Goal: Task Accomplishment & Management: Use online tool/utility

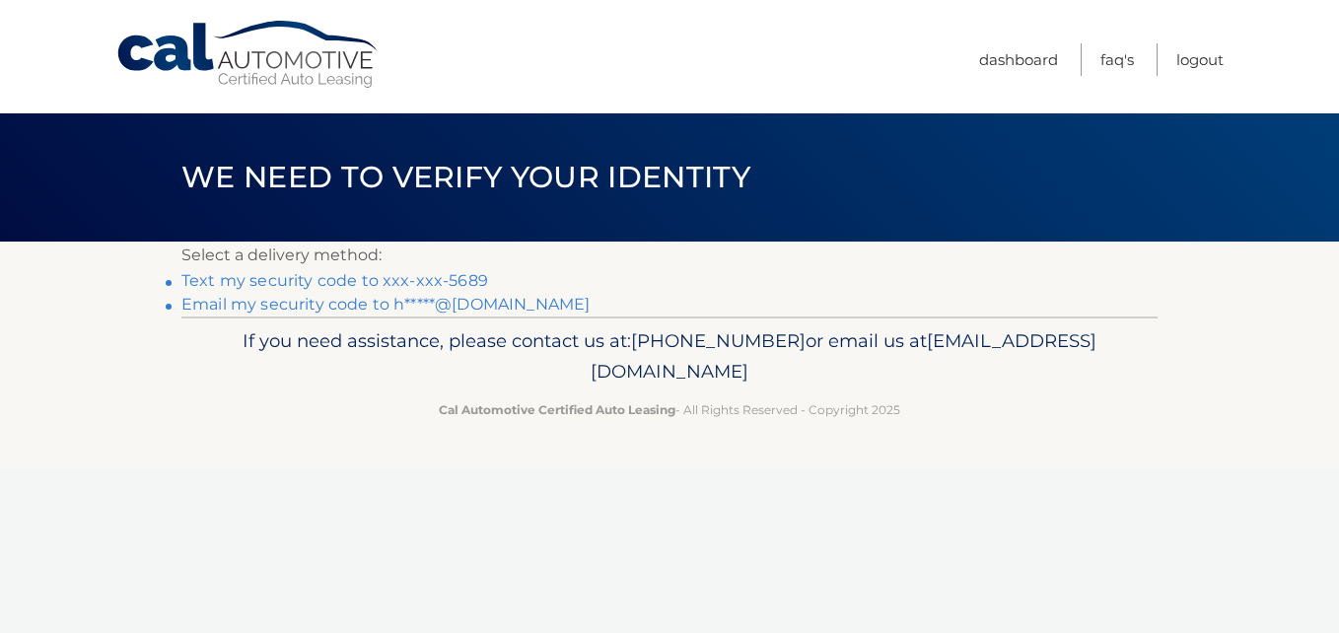
click at [446, 279] on link "Text my security code to xxx-xxx-5689" at bounding box center [334, 280] width 307 height 19
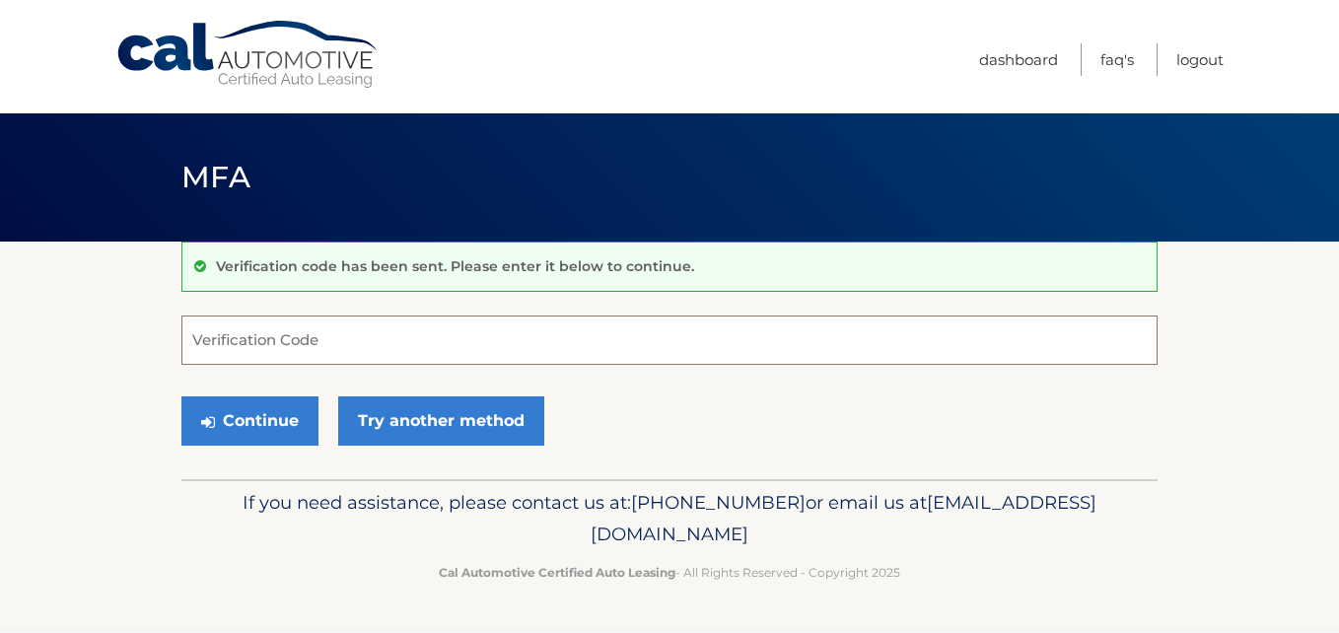
click at [384, 350] on input "Verification Code" at bounding box center [669, 340] width 976 height 49
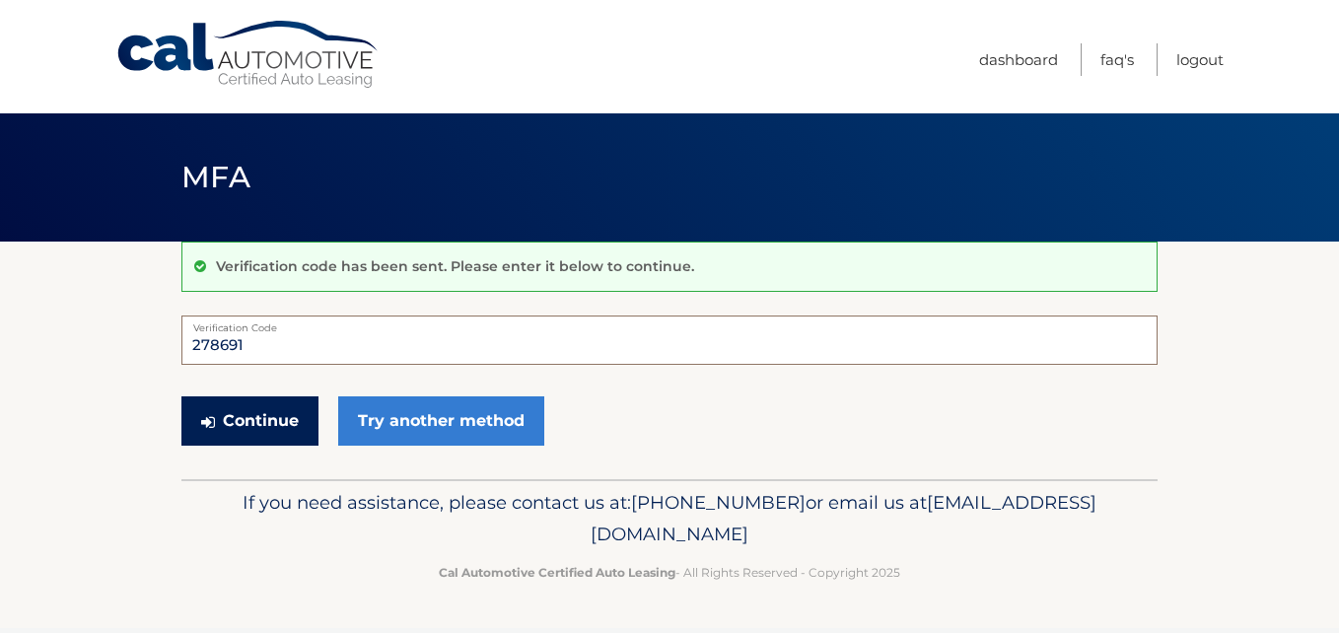
type input "278691"
click at [268, 429] on button "Continue" at bounding box center [249, 420] width 137 height 49
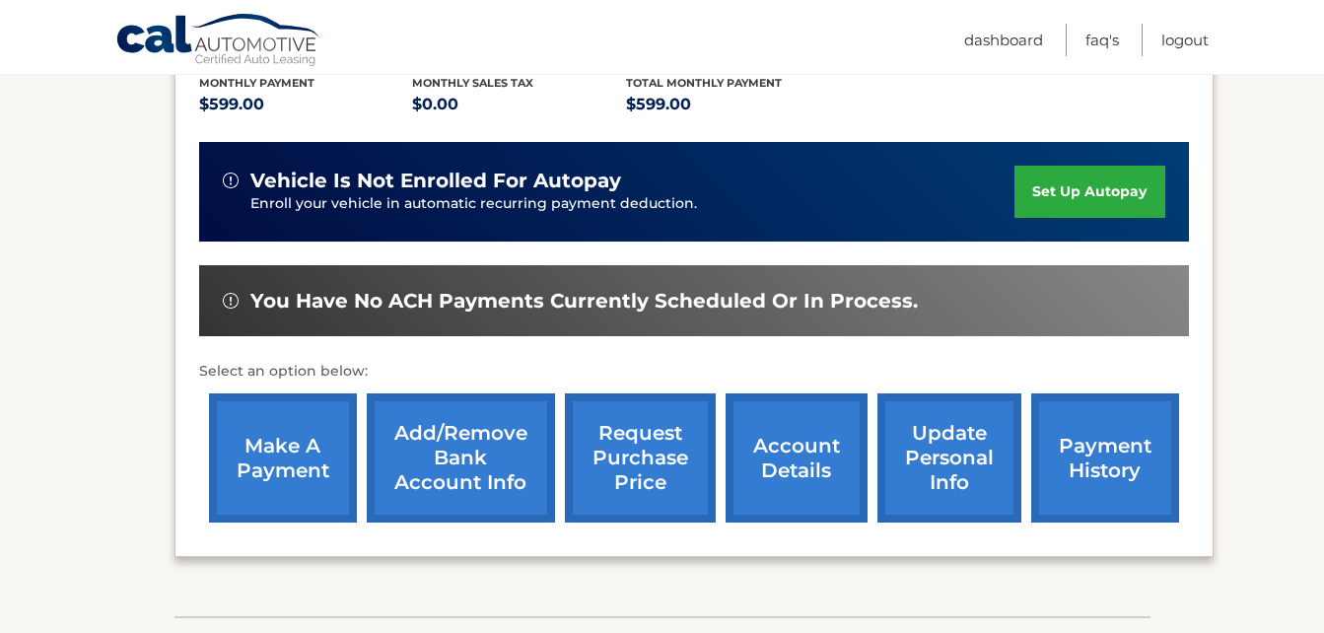
scroll to position [493, 0]
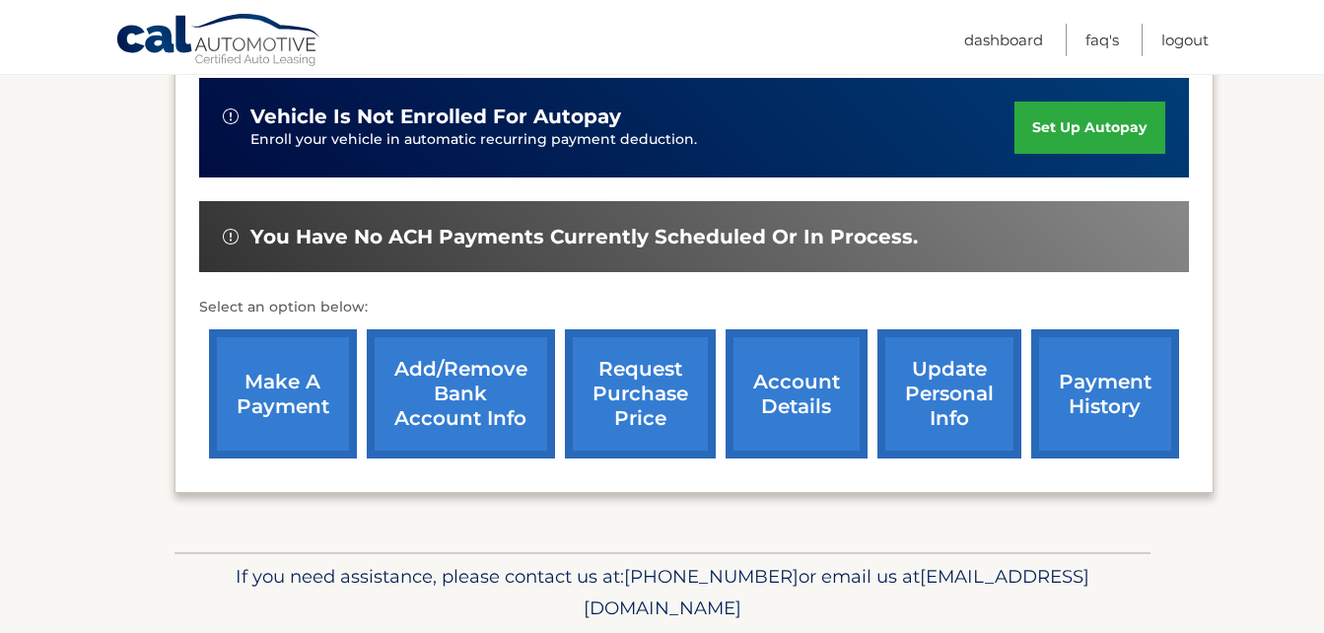
click at [262, 395] on link "make a payment" at bounding box center [283, 393] width 148 height 129
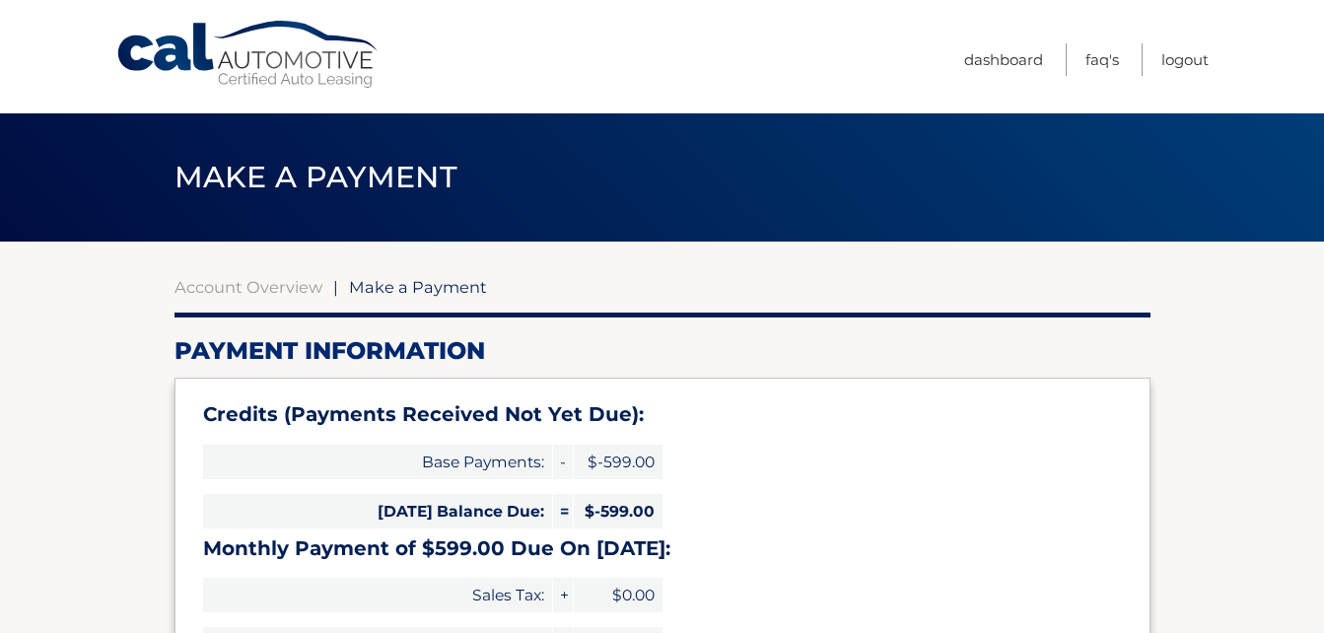
select select "ZGYxMDBiYzAtY2NhOS00YmJhLWE0ZmYtOGQ4YjQzNDhjYmVi"
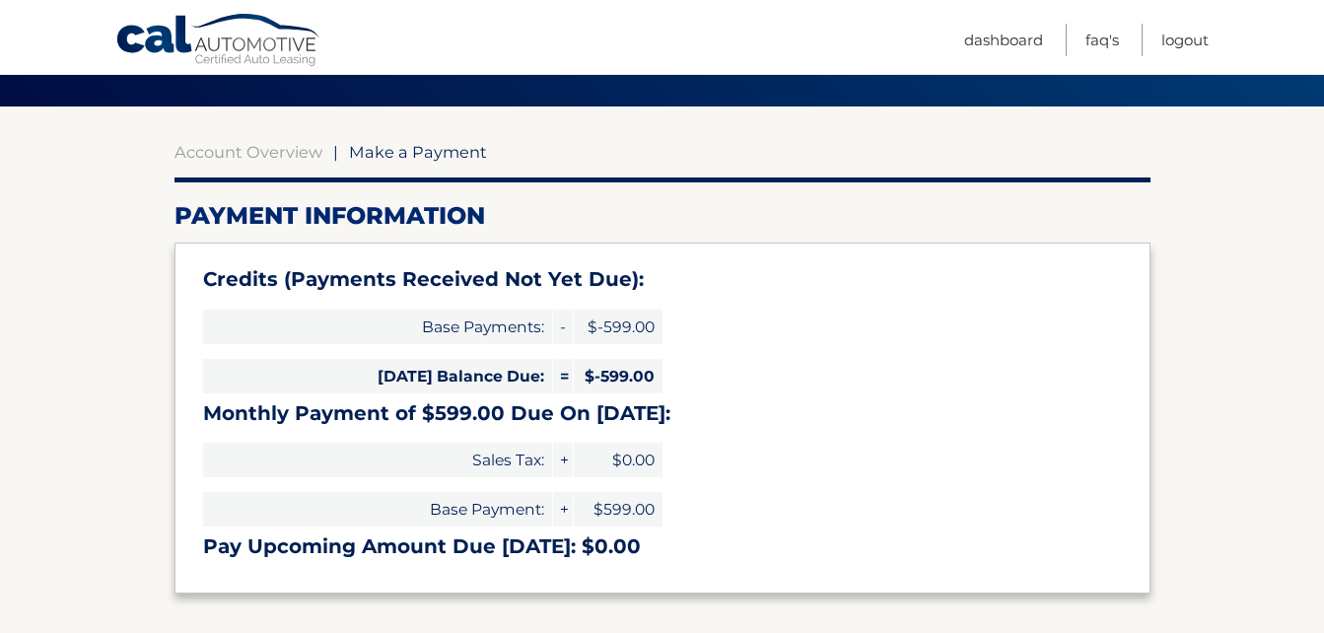
scroll to position [314, 0]
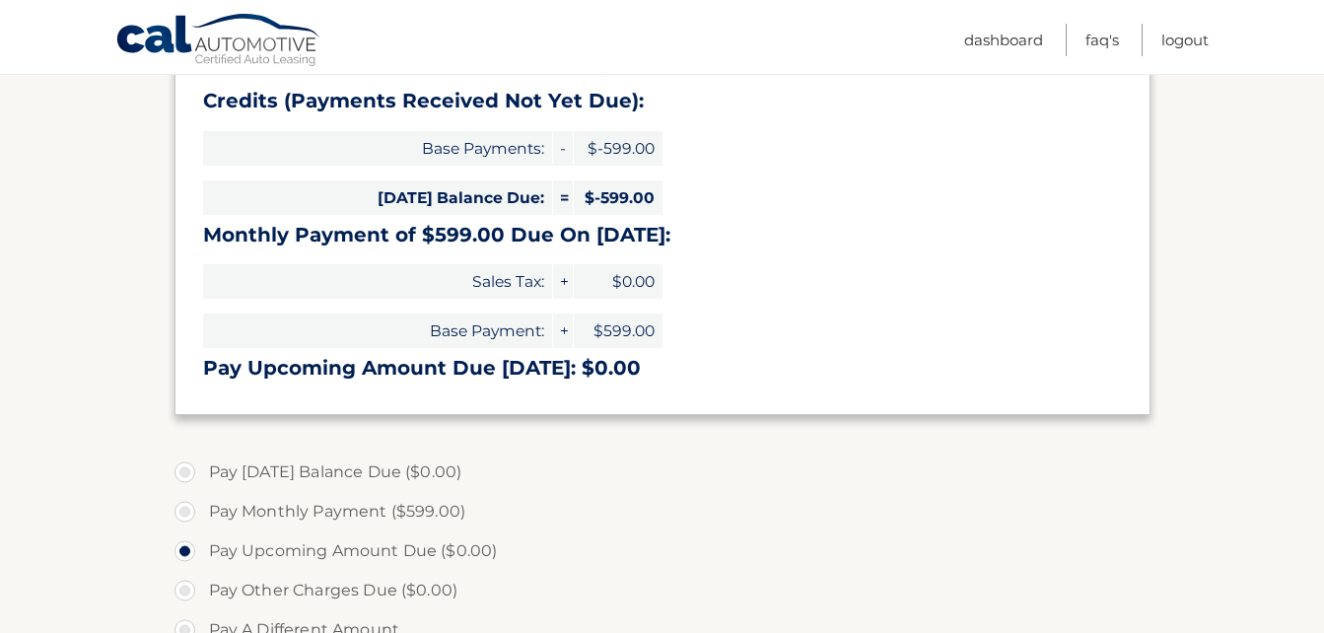
click at [185, 510] on label "Pay Monthly Payment ($599.00)" at bounding box center [663, 511] width 976 height 39
click at [185, 510] on input "Pay Monthly Payment ($599.00)" at bounding box center [192, 508] width 20 height 32
radio input "true"
type input "599.00"
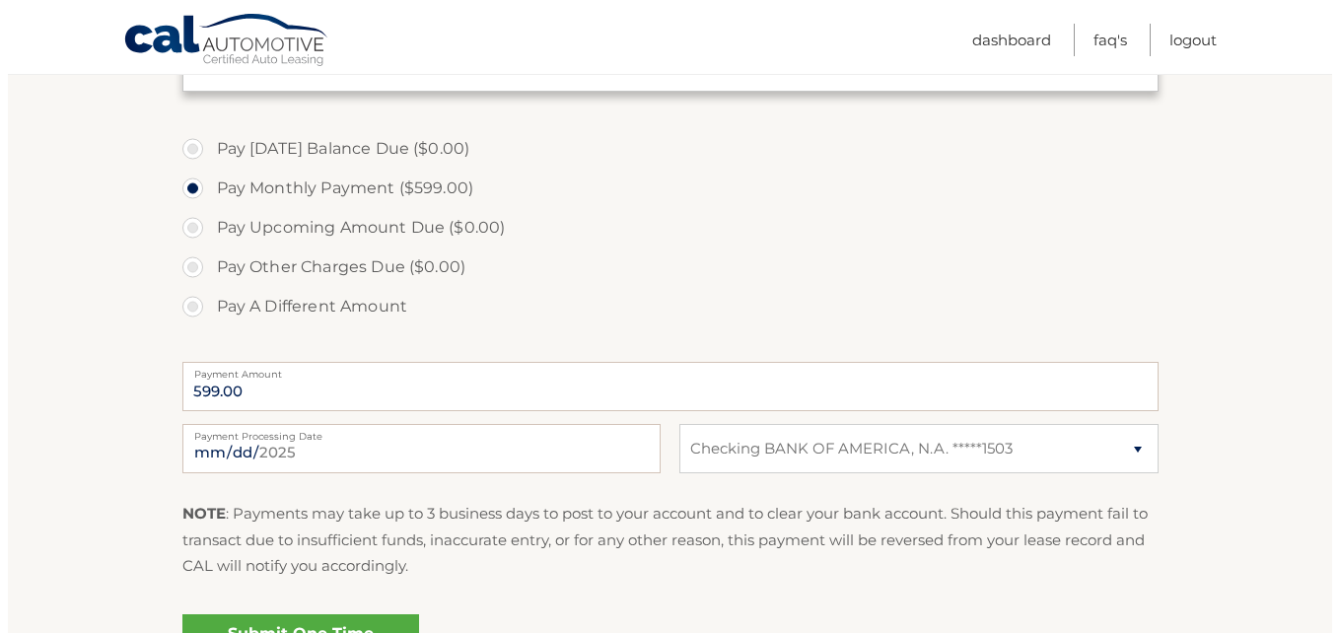
scroll to position [639, 0]
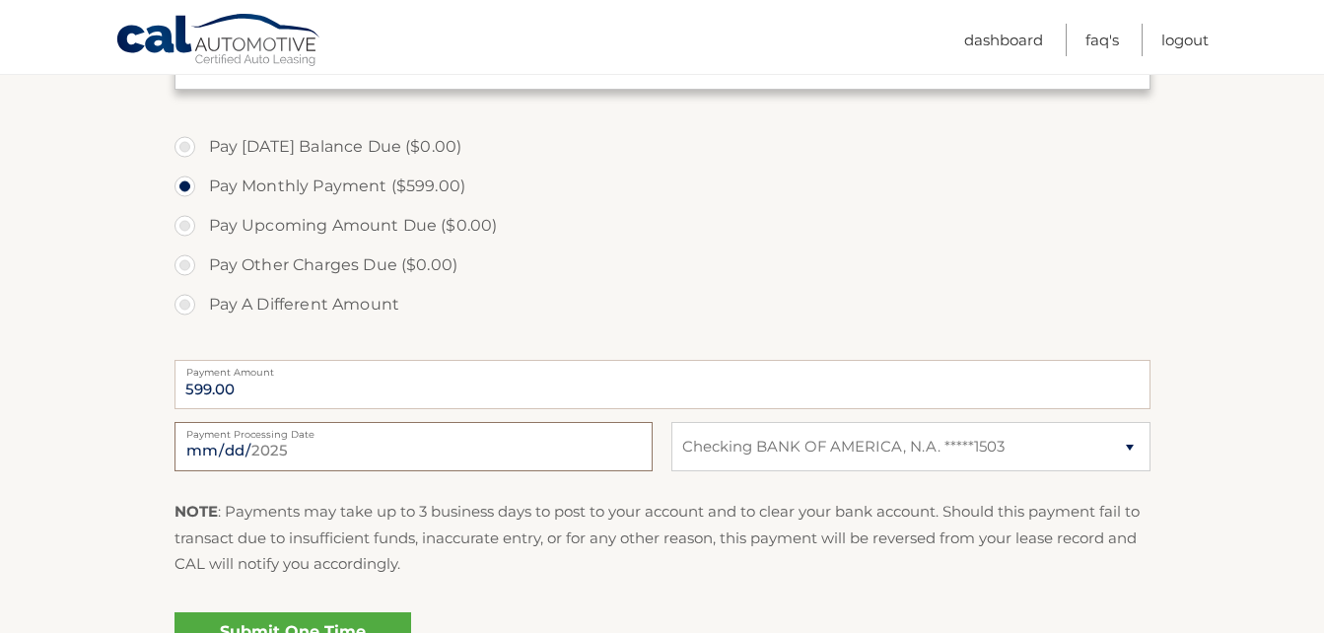
click at [333, 450] on input "2025-09-30" at bounding box center [414, 446] width 478 height 49
type input "2025-10-24"
click at [224, 628] on link "Submit One Time Payment" at bounding box center [293, 643] width 237 height 63
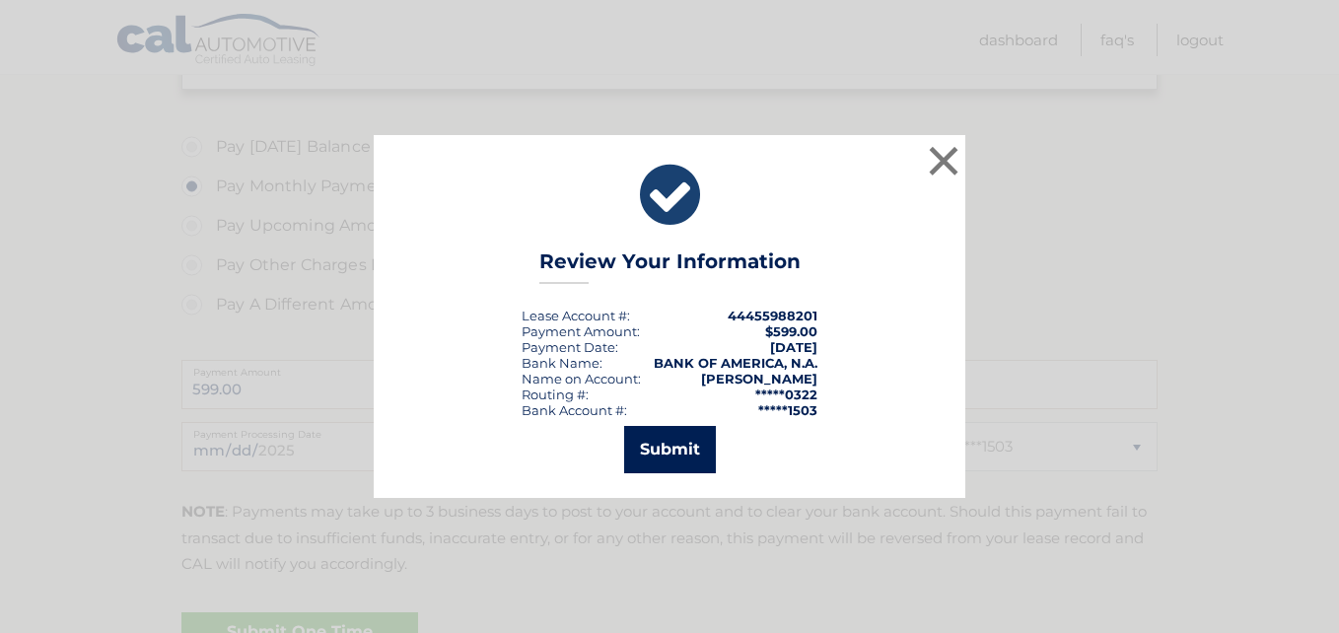
click at [675, 437] on button "Submit" at bounding box center [670, 449] width 92 height 47
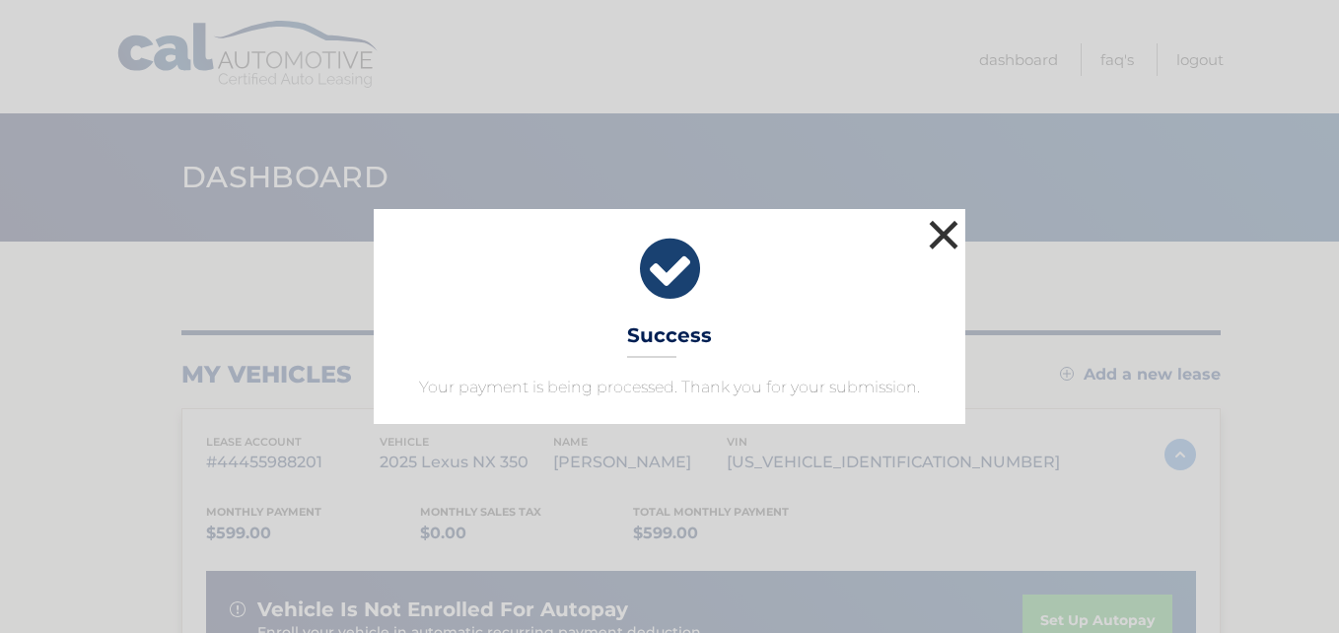
click at [943, 237] on button "×" at bounding box center [943, 234] width 39 height 39
